Goal: Transaction & Acquisition: Purchase product/service

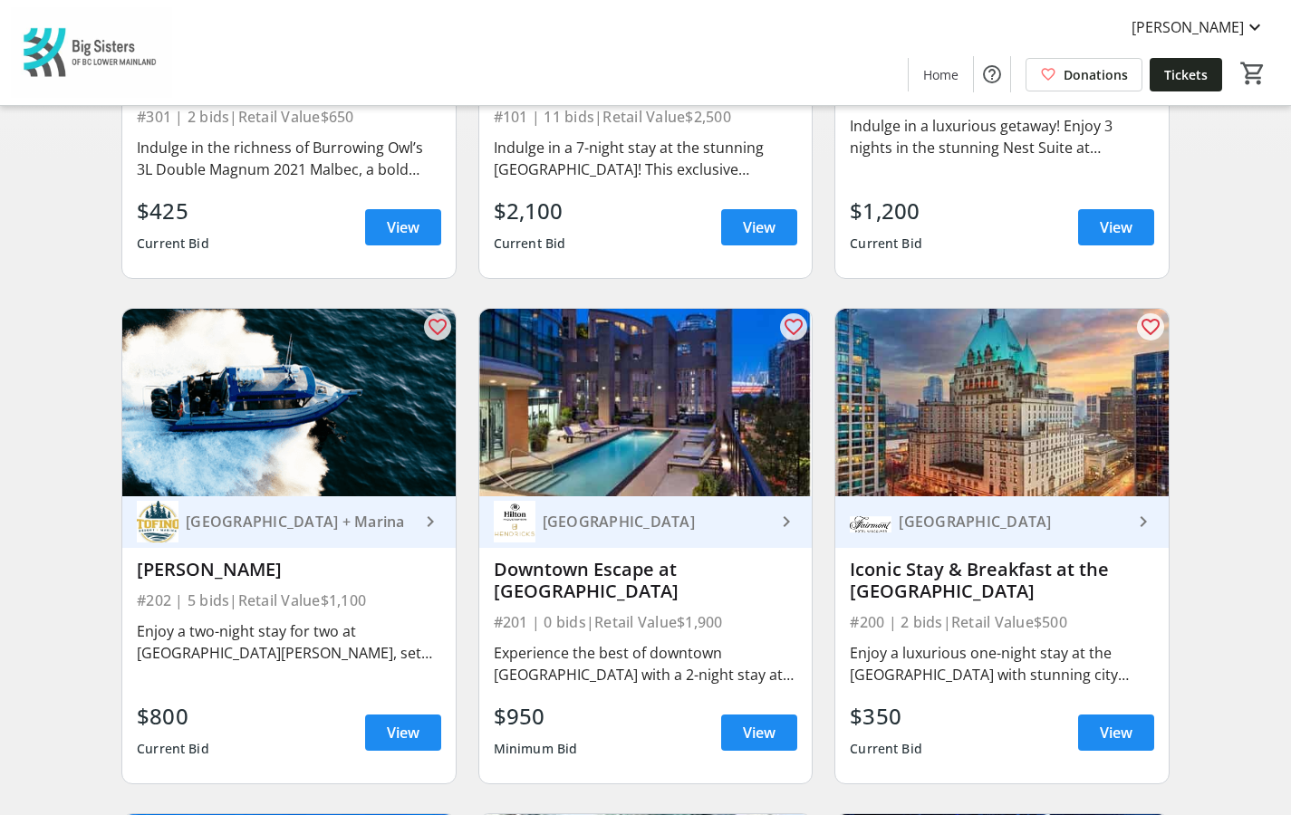
scroll to position [465, 0]
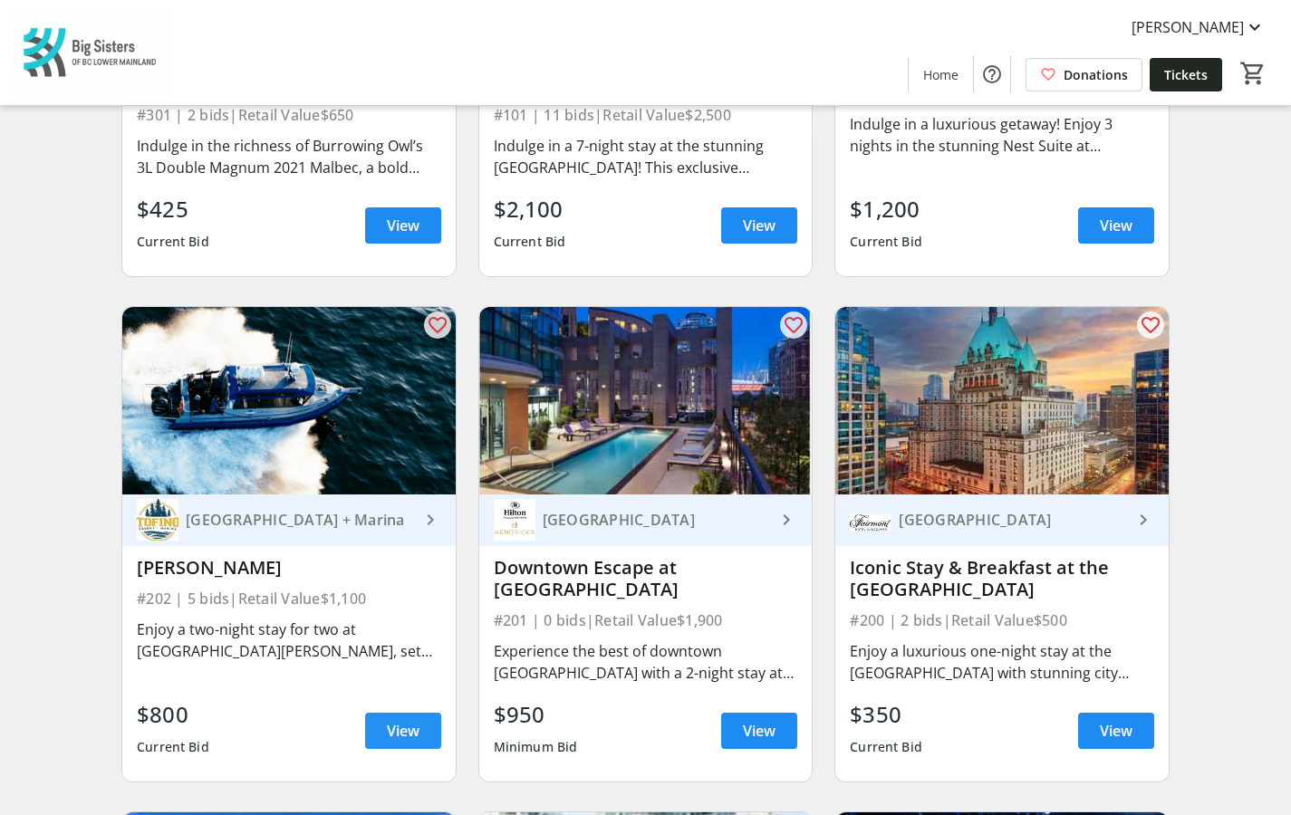
click at [412, 735] on span "View" at bounding box center [403, 731] width 33 height 22
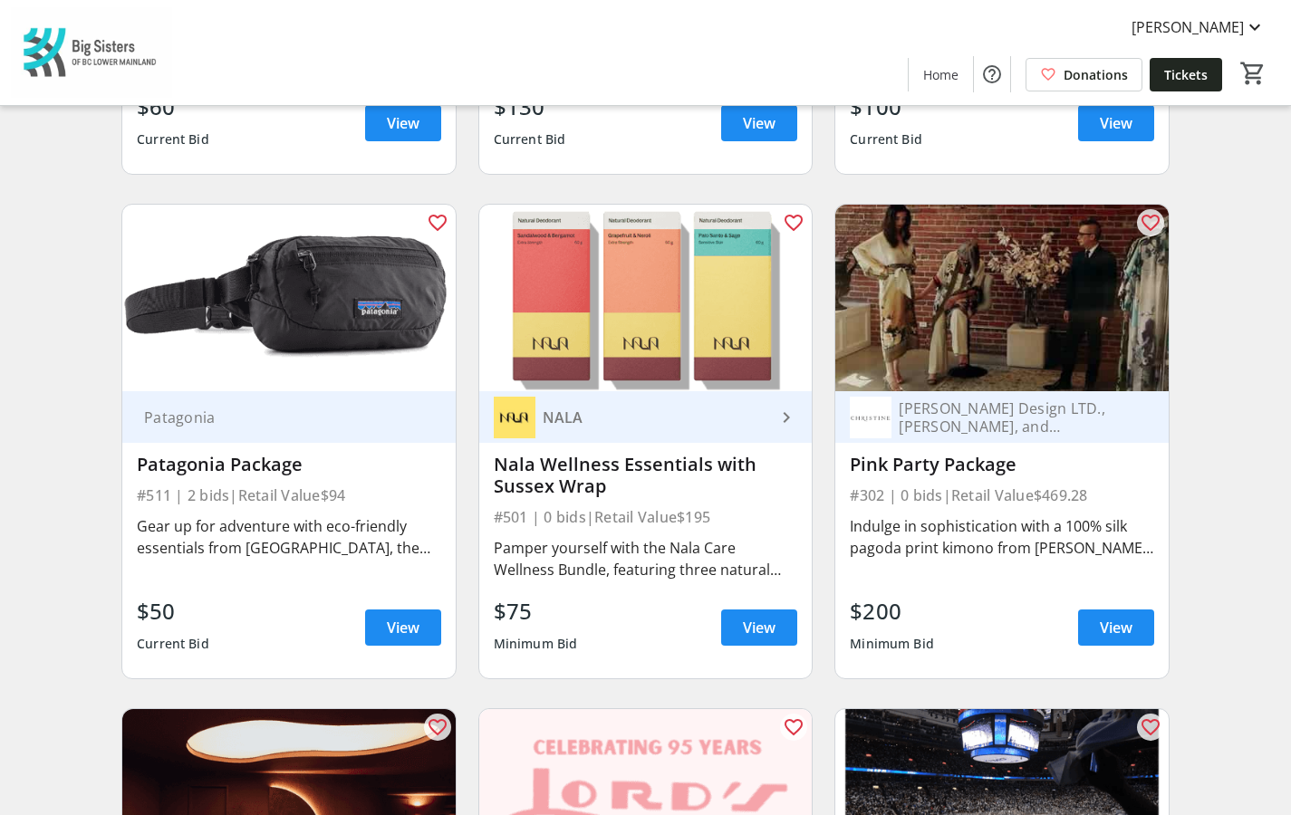
scroll to position [5637, 0]
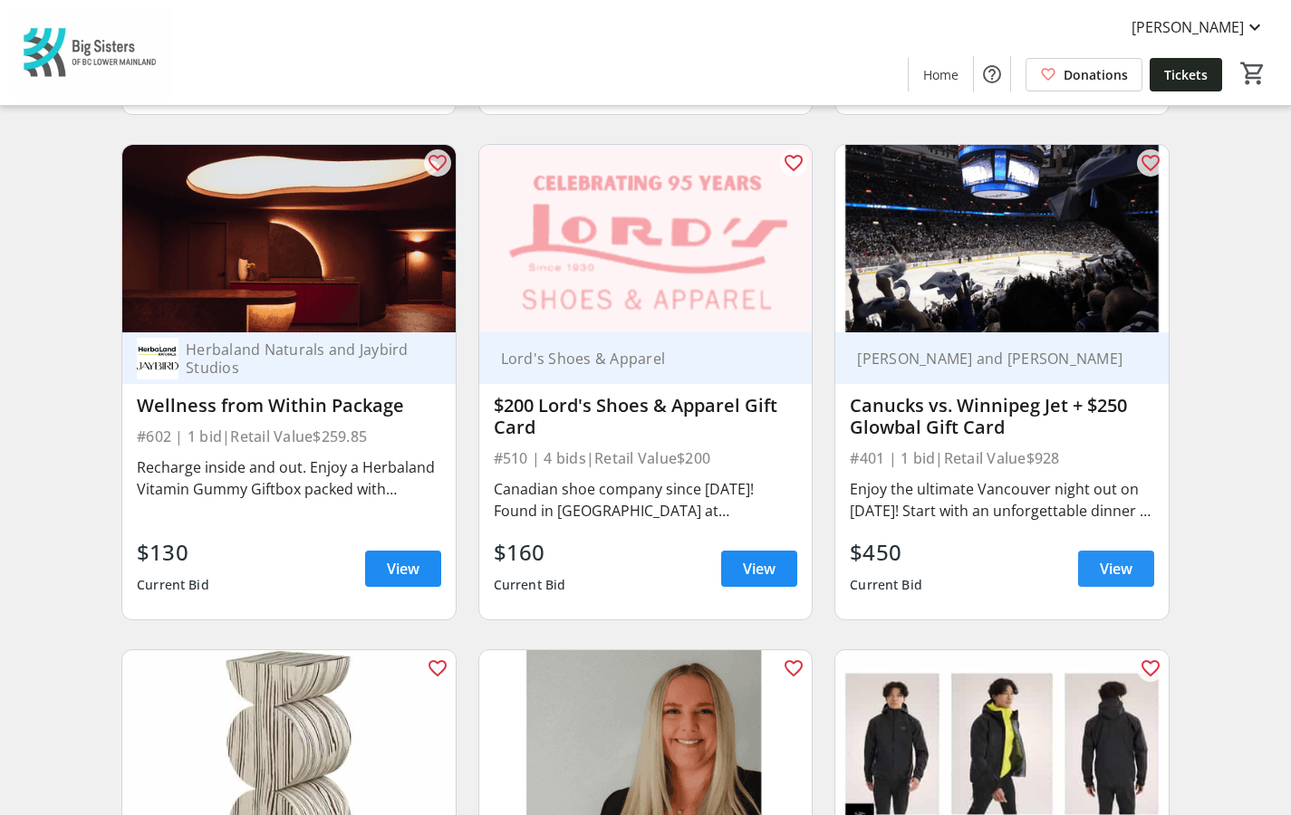
click at [1096, 547] on span at bounding box center [1116, 568] width 76 height 43
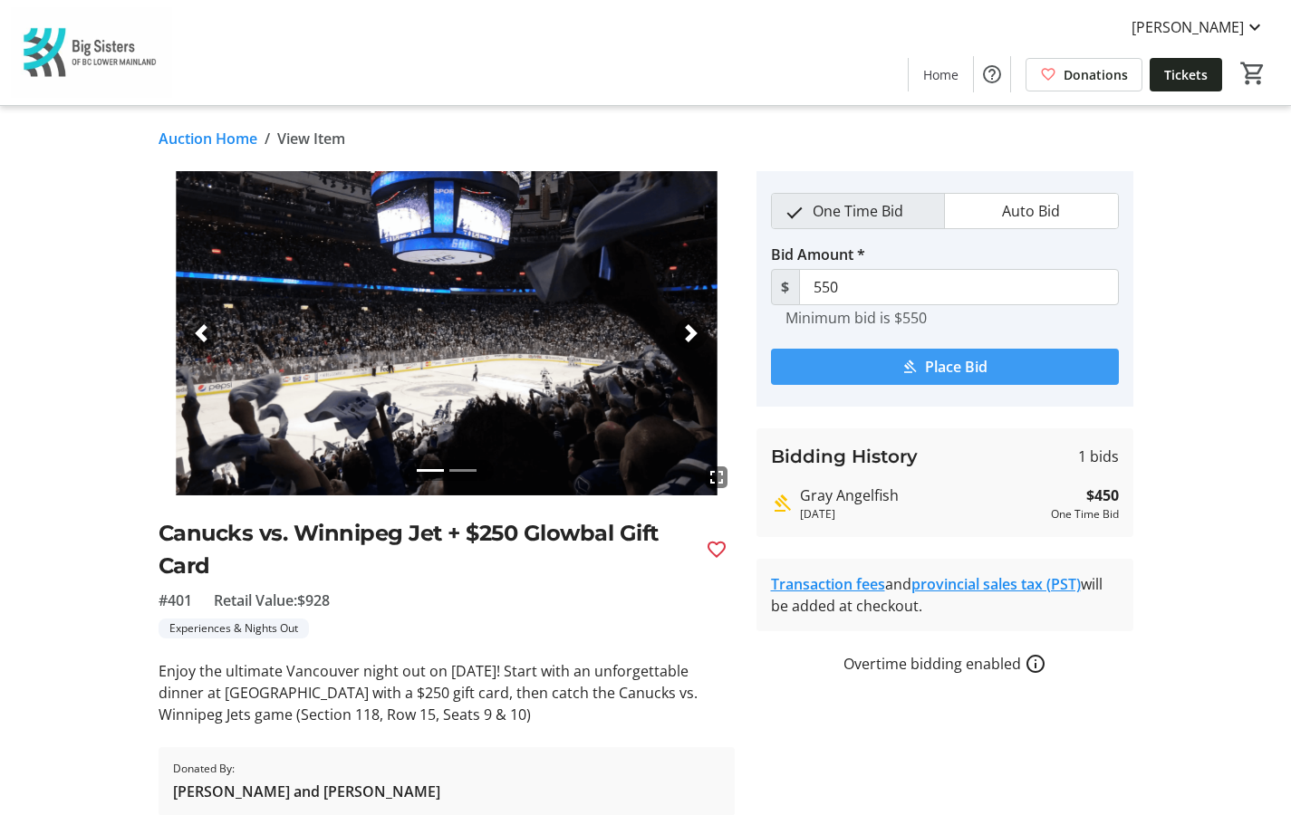
click at [979, 370] on span "Place Bid" at bounding box center [956, 367] width 63 height 22
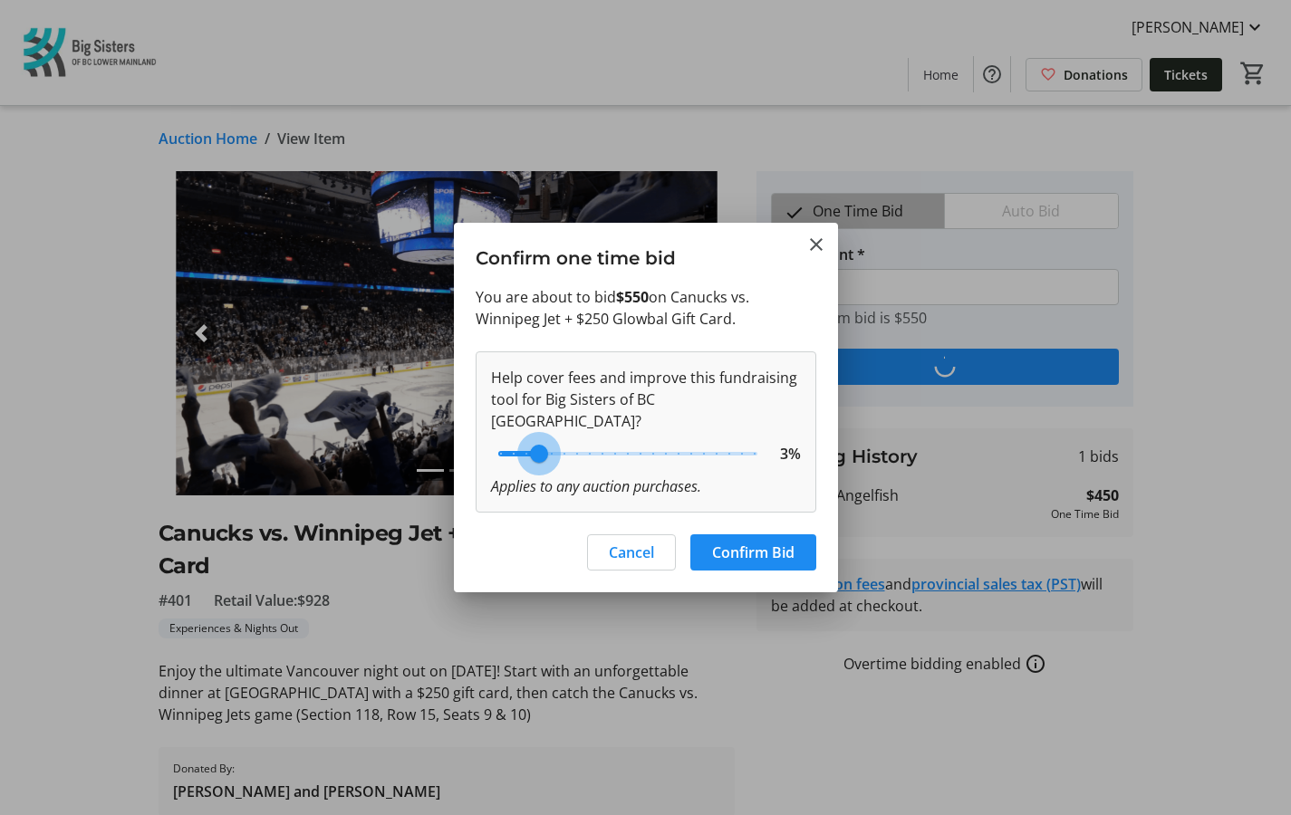
drag, startPoint x: 595, startPoint y: 443, endPoint x: 537, endPoint y: 443, distance: 58.0
type input "3"
click at [537, 443] on input "range" at bounding box center [627, 454] width 297 height 40
click at [759, 542] on span "Confirm Bid" at bounding box center [753, 553] width 82 height 22
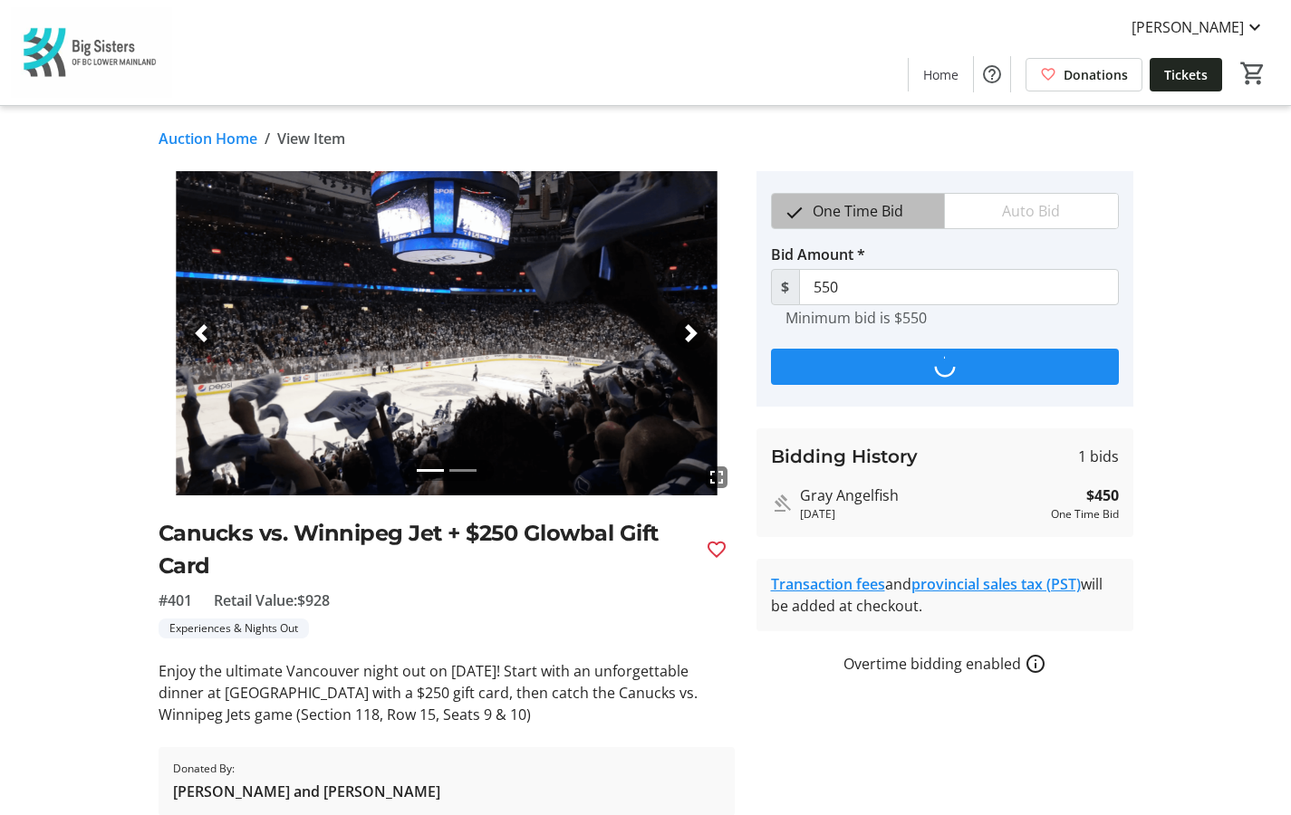
type input "650"
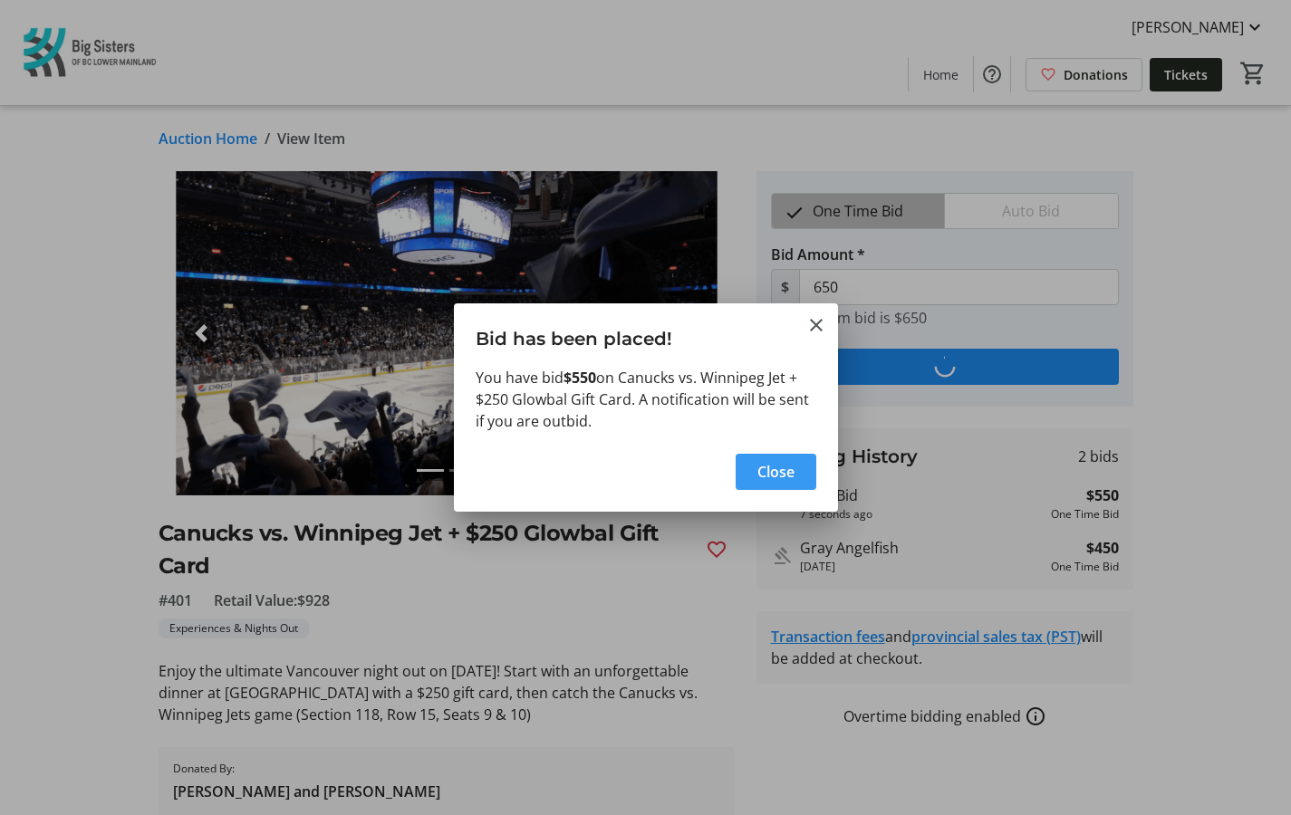
click at [786, 475] on span "Close" at bounding box center [775, 472] width 37 height 22
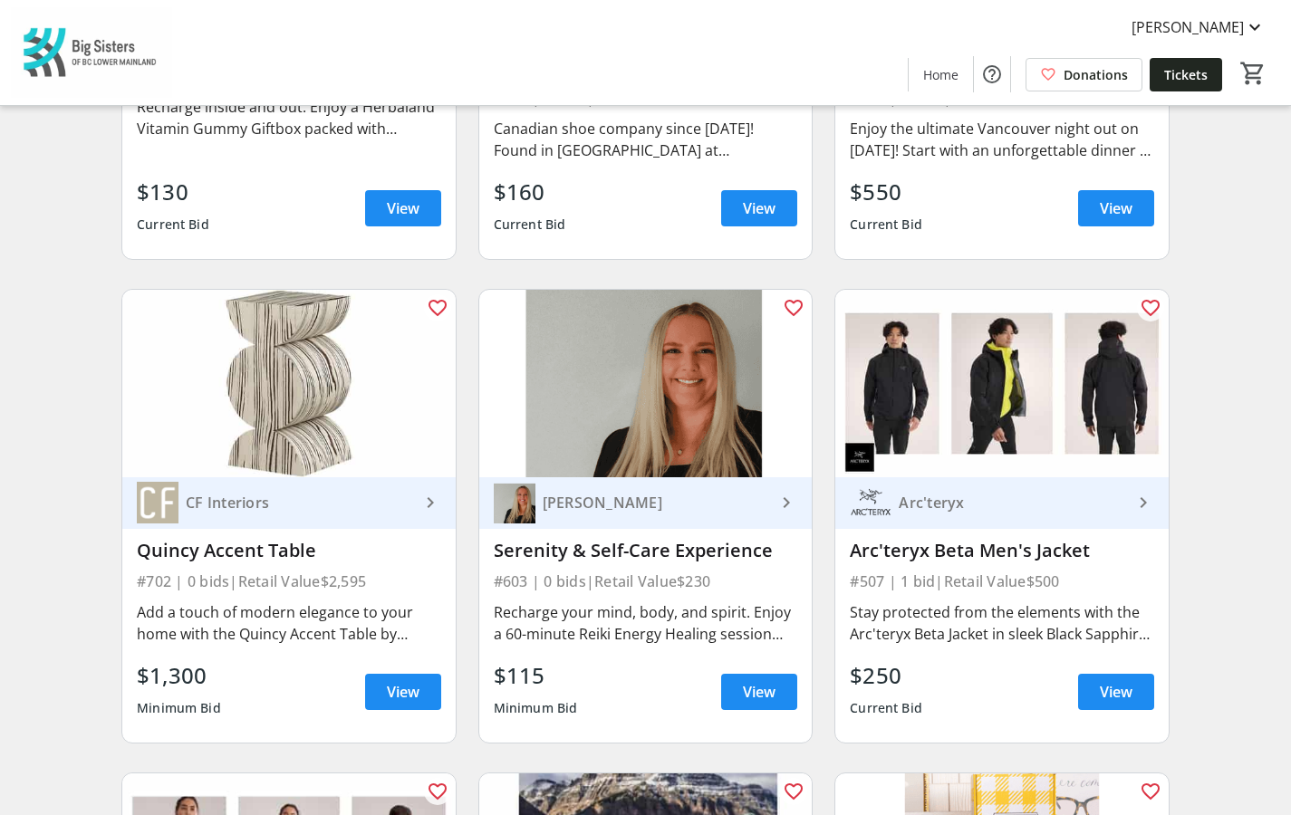
scroll to position [5999, 0]
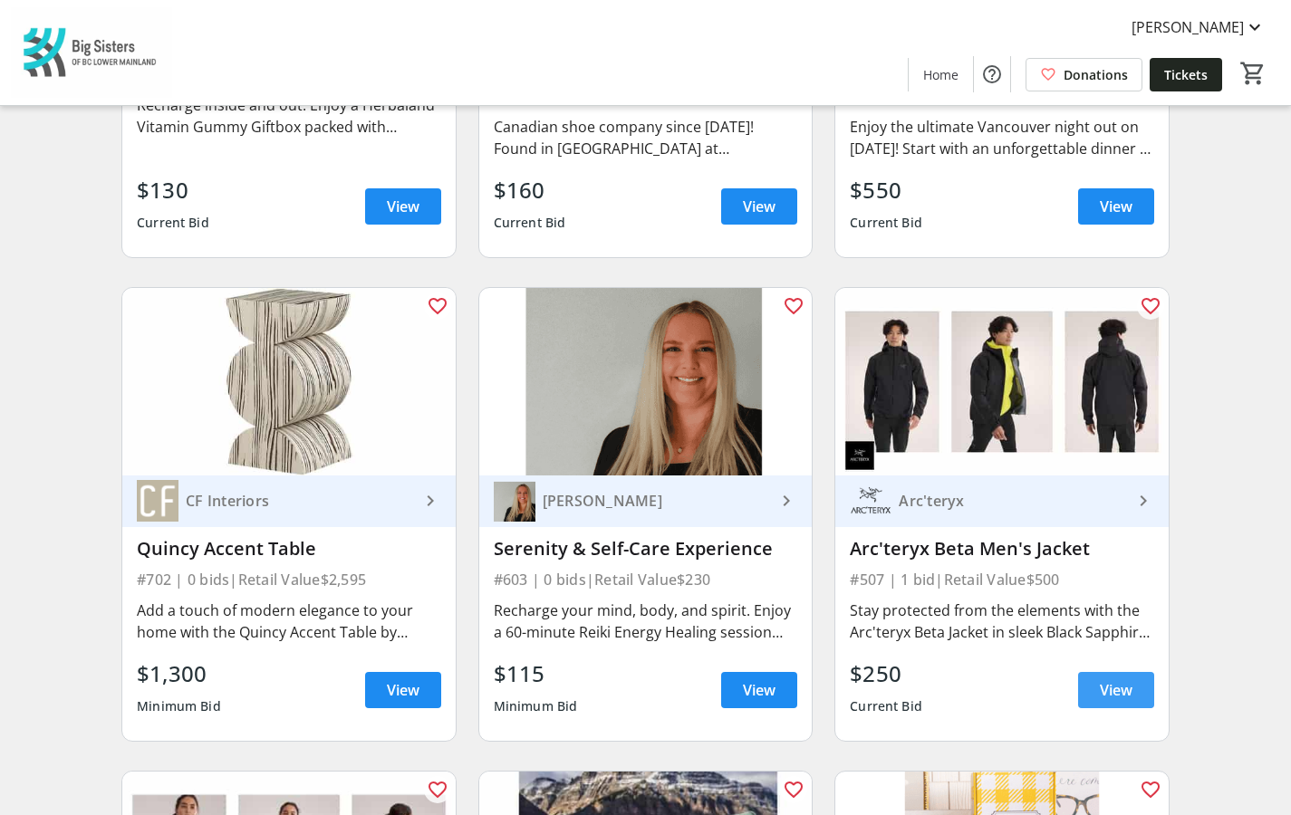
click at [1114, 680] on span "View" at bounding box center [1116, 691] width 33 height 22
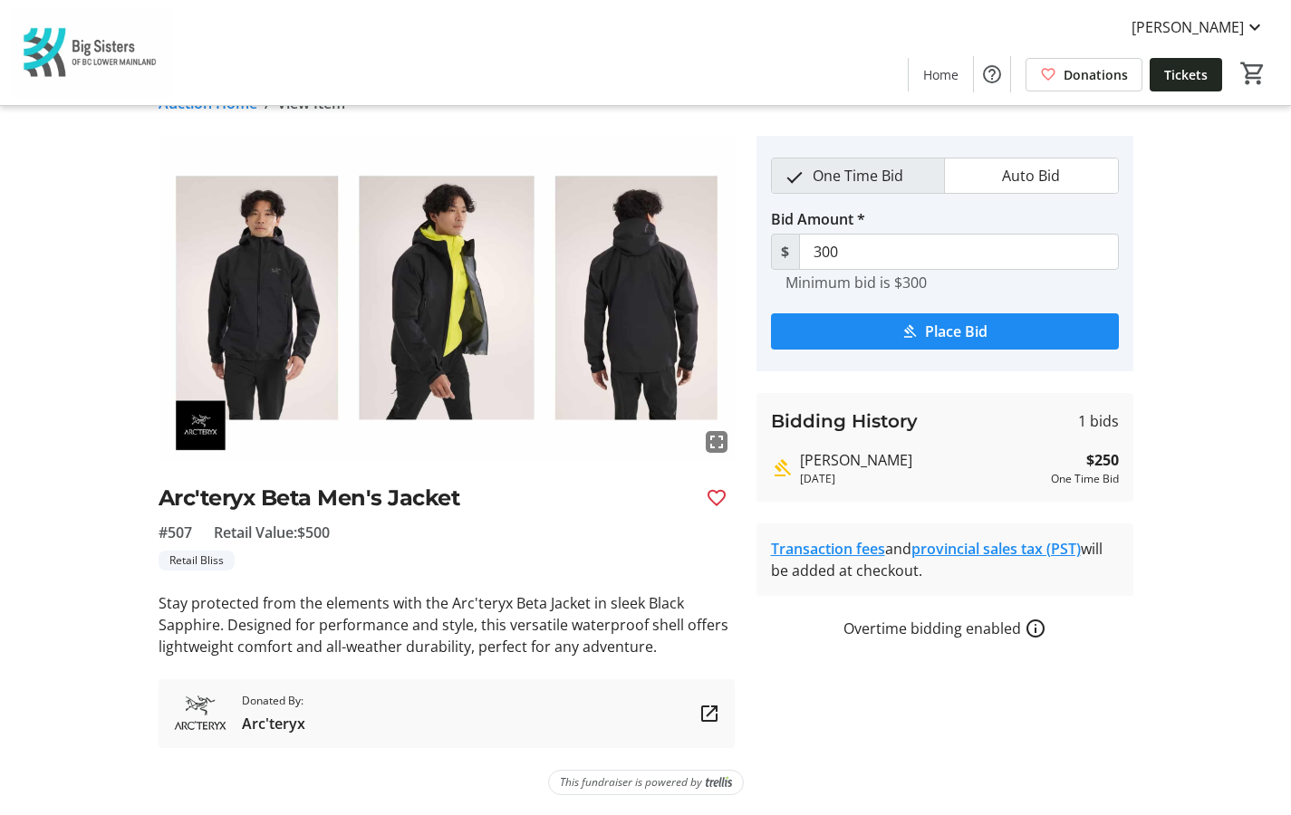
scroll to position [37, 0]
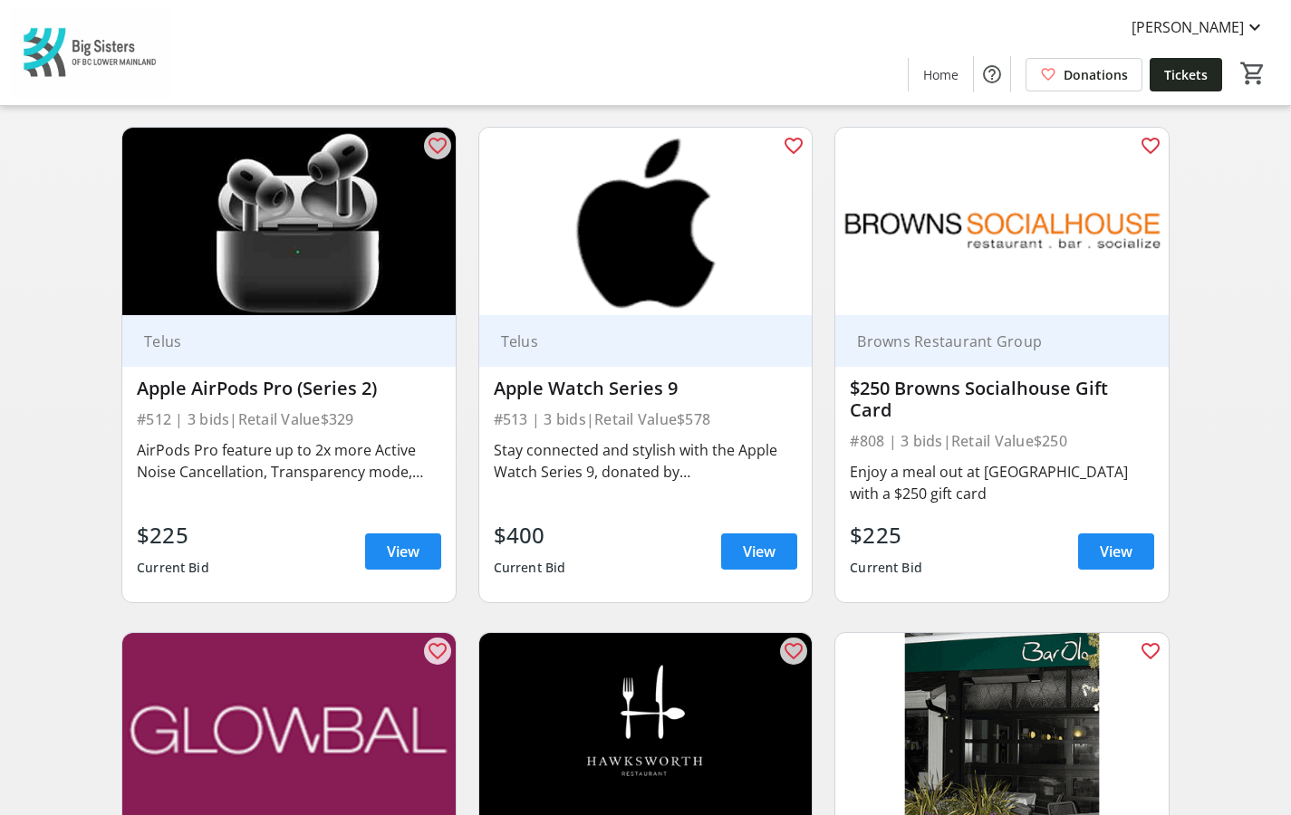
scroll to position [1669, 0]
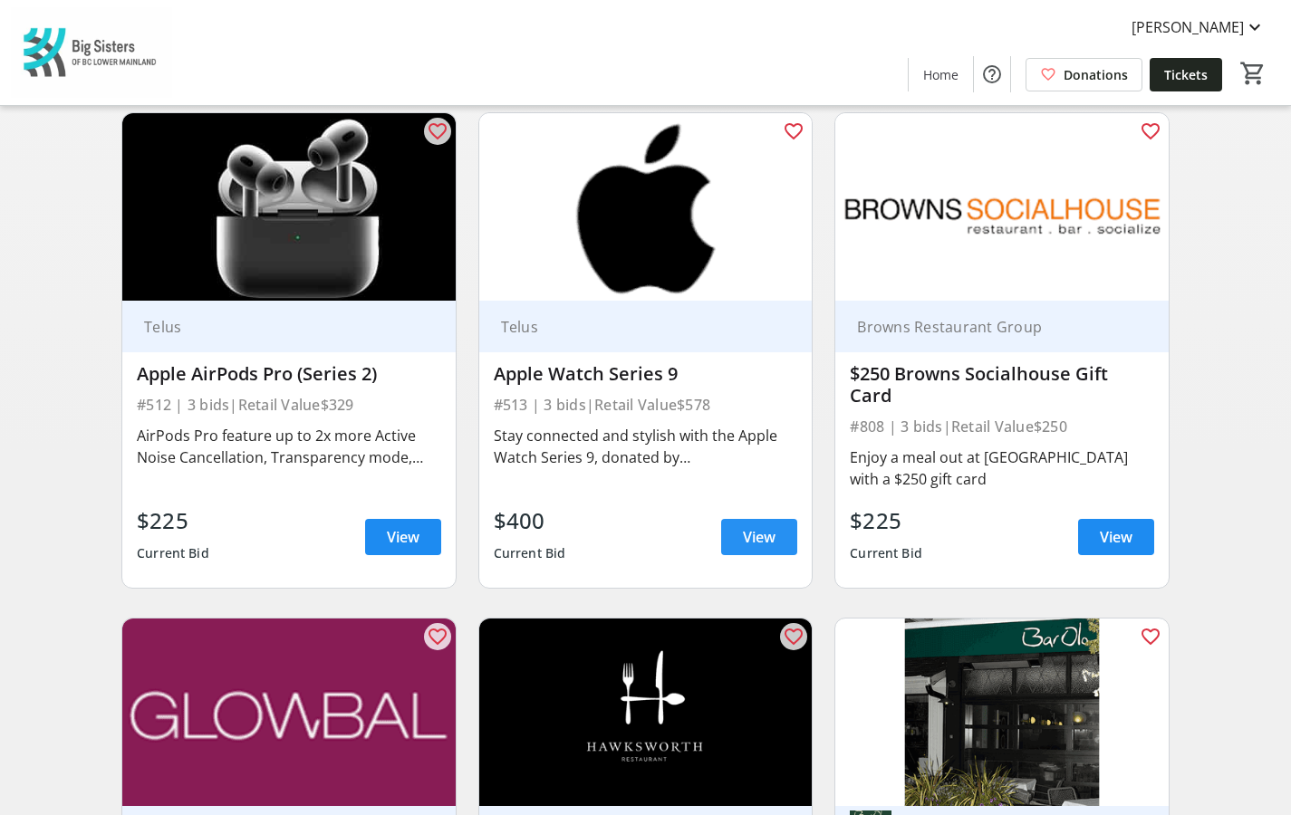
click at [765, 526] on span "View" at bounding box center [759, 537] width 33 height 22
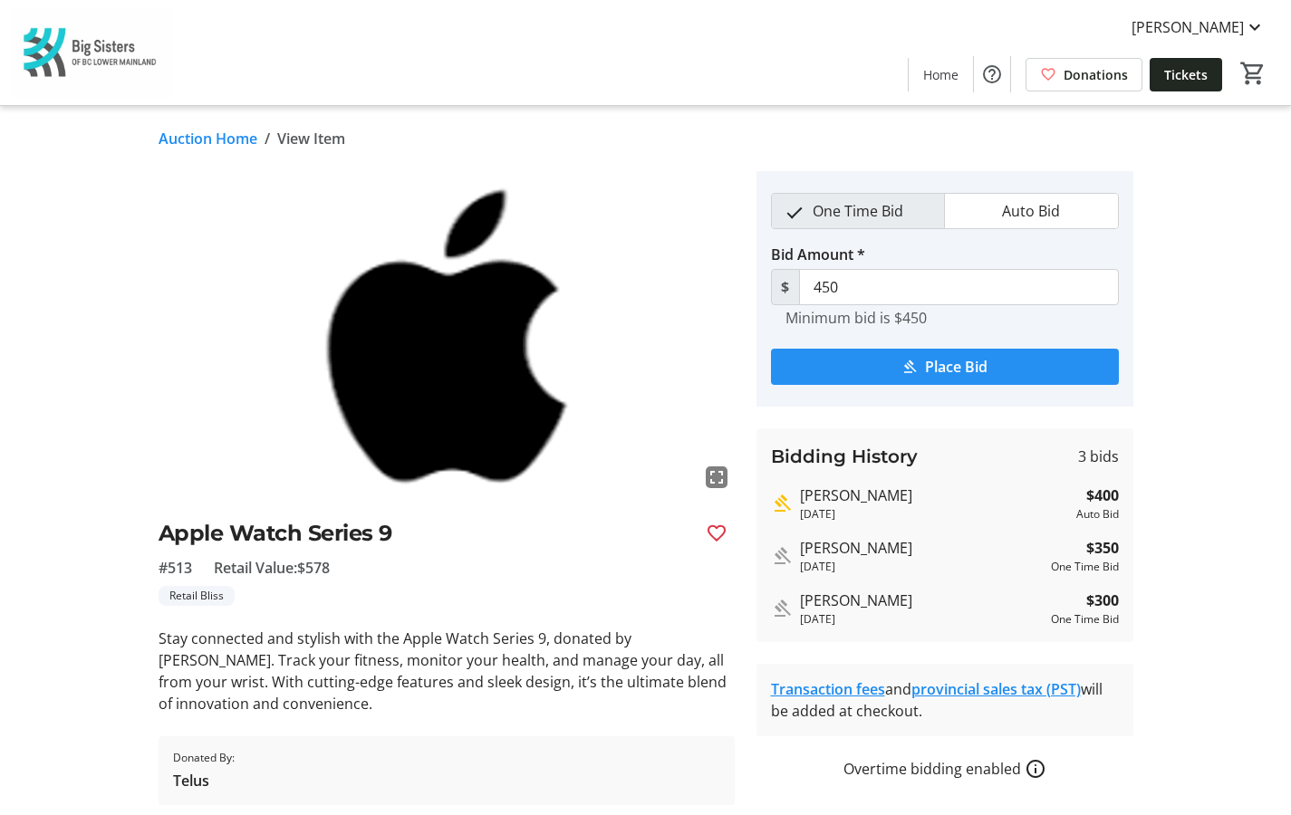
click at [953, 366] on span "Place Bid" at bounding box center [956, 367] width 63 height 22
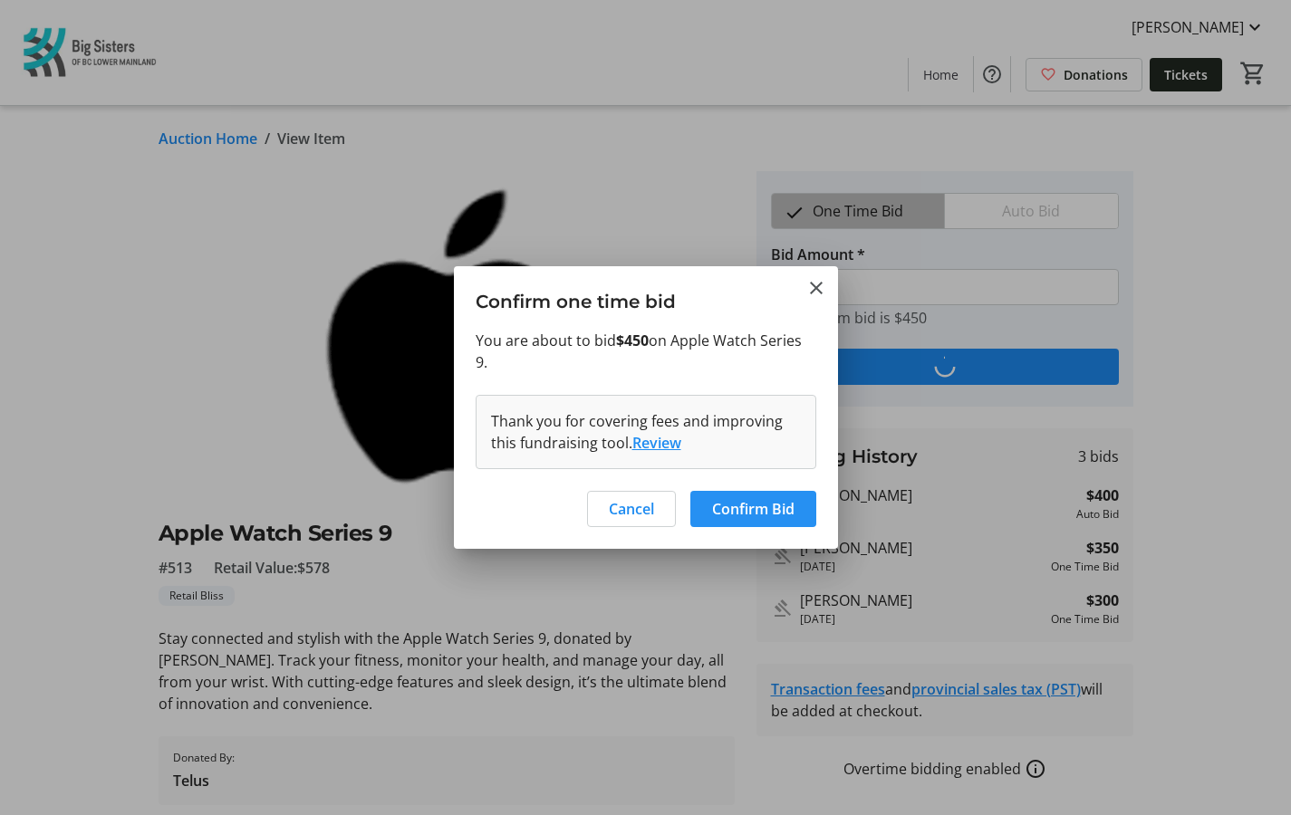
click at [765, 510] on span "Confirm Bid" at bounding box center [753, 509] width 82 height 22
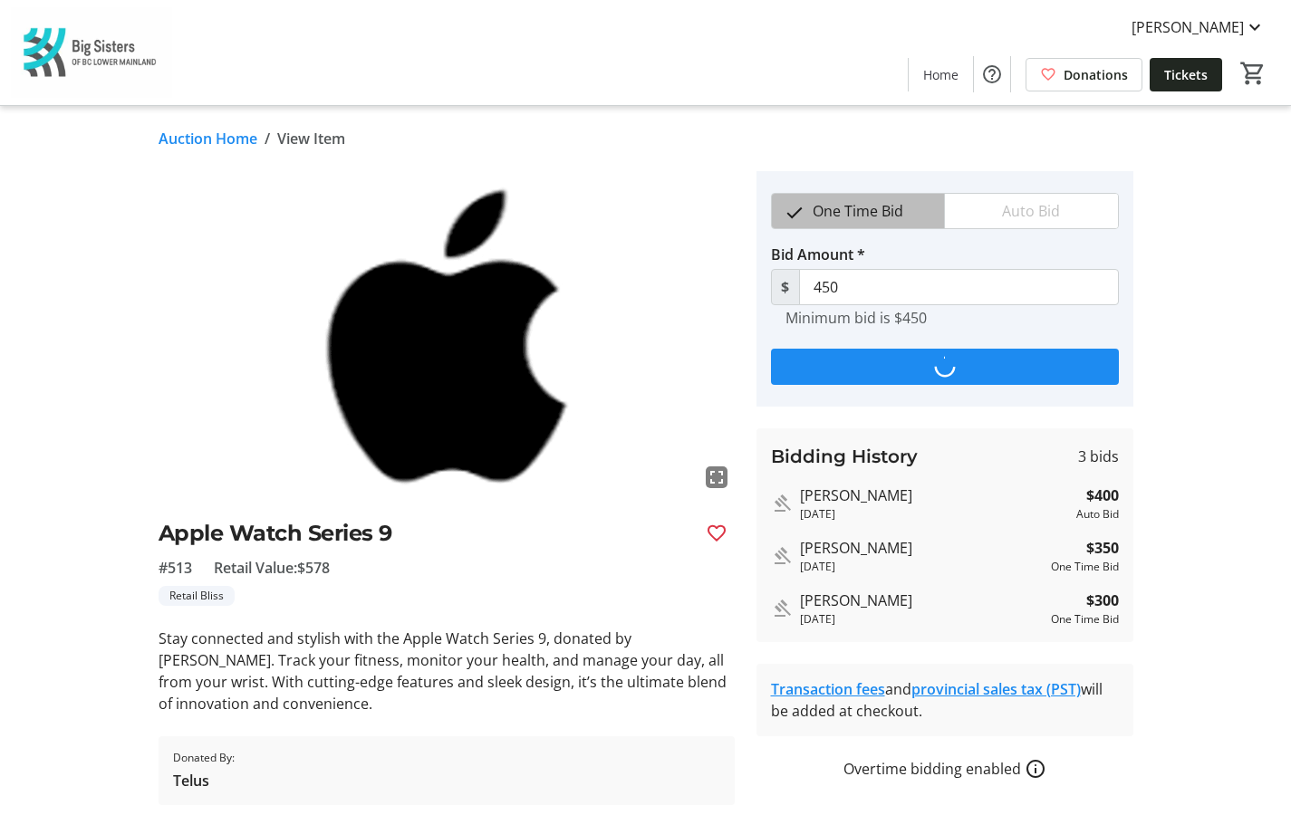
type input "500"
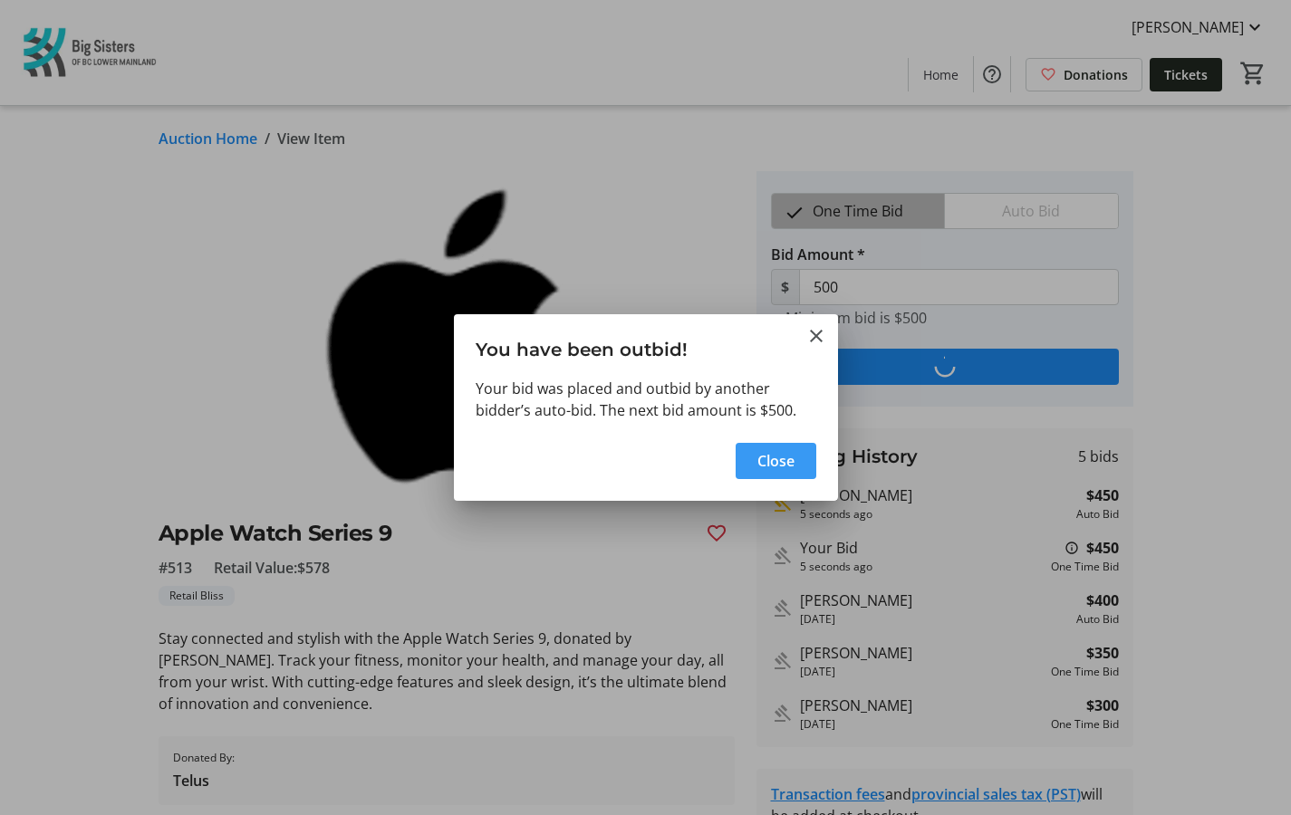
click at [773, 456] on span "Close" at bounding box center [775, 461] width 37 height 22
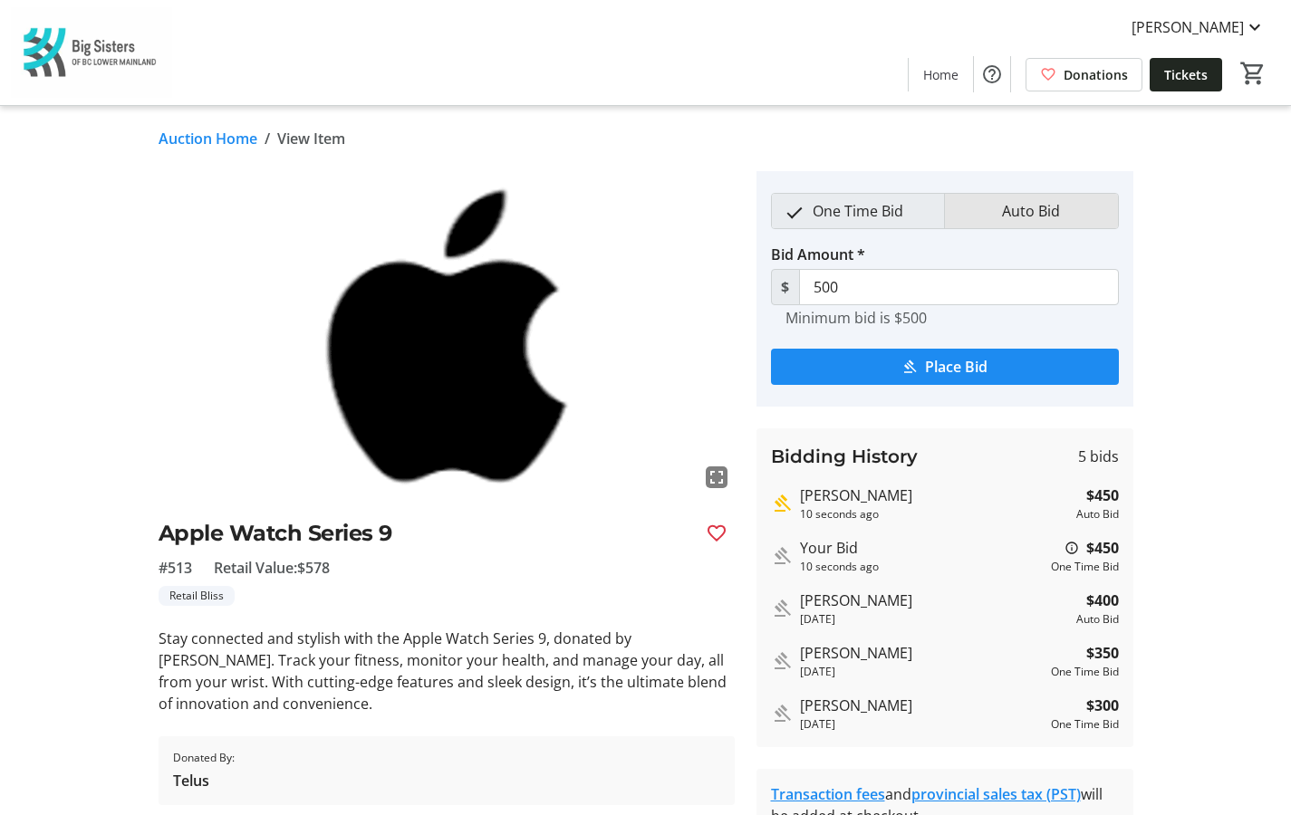
click at [1024, 224] on span "Auto Bid" at bounding box center [1031, 211] width 80 height 34
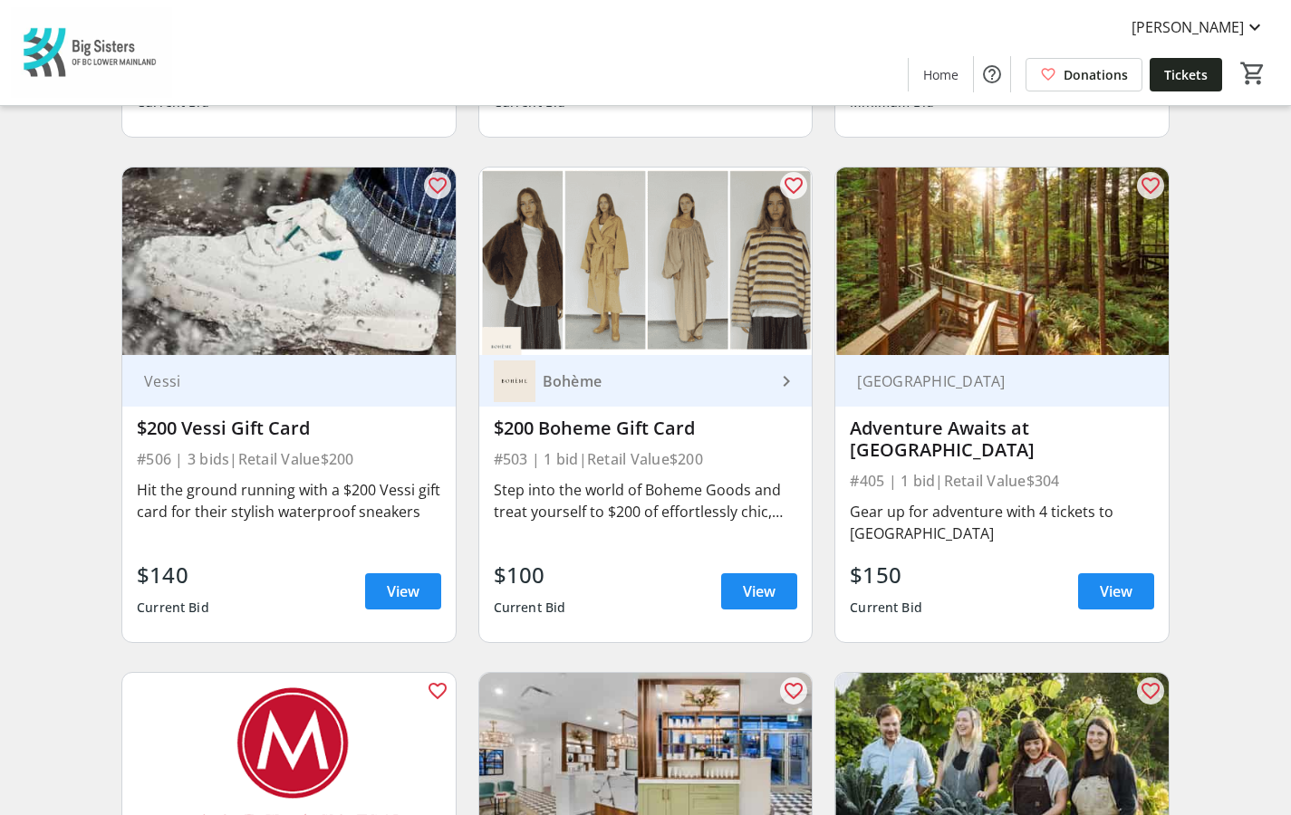
scroll to position [3632, 0]
